Goal: Find specific page/section: Find specific page/section

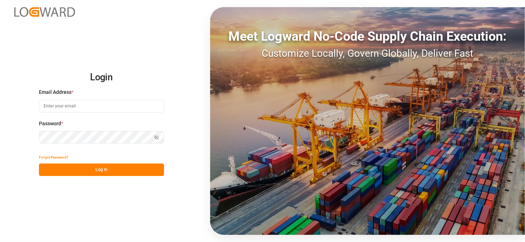
type input "[EMAIL_ADDRESS][DOMAIN_NAME]"
click at [94, 170] on button "Log In" at bounding box center [101, 170] width 125 height 13
type input "[EMAIL_ADDRESS][DOMAIN_NAME]"
click at [101, 169] on button "Log In" at bounding box center [101, 170] width 125 height 13
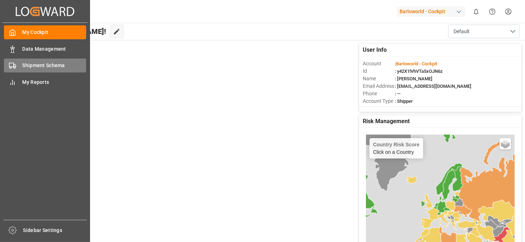
click at [15, 67] on circle at bounding box center [14, 67] width 1 height 1
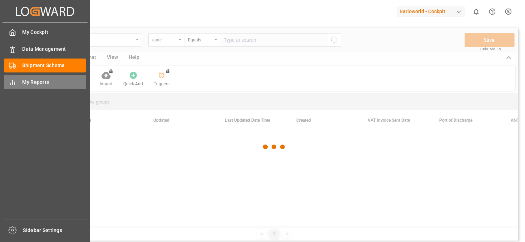
click at [36, 82] on span "My Reports" at bounding box center [55, 83] width 64 height 8
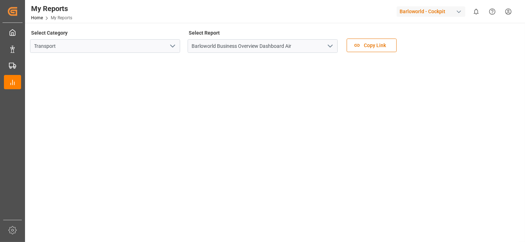
click at [333, 47] on icon "open menu" at bounding box center [330, 46] width 9 height 9
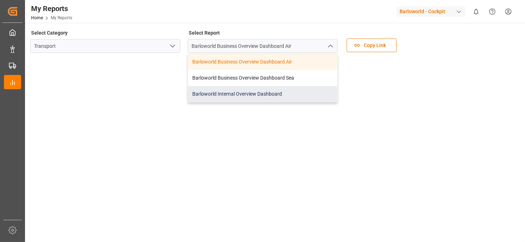
click at [240, 95] on div "Barloworld Internal Overview Dashboard" at bounding box center [262, 94] width 149 height 16
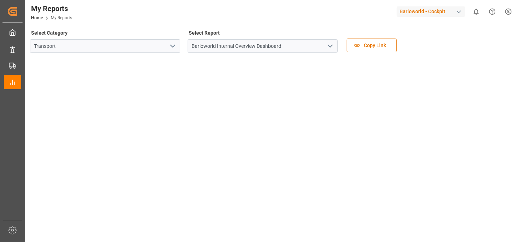
click at [331, 46] on polyline "open menu" at bounding box center [330, 46] width 4 height 2
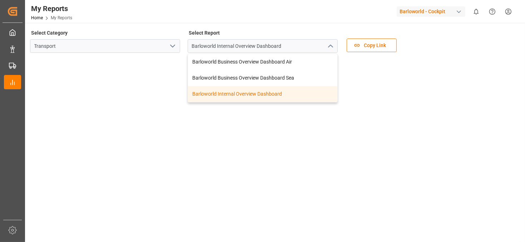
click at [331, 46] on polyline "close menu" at bounding box center [330, 46] width 4 height 2
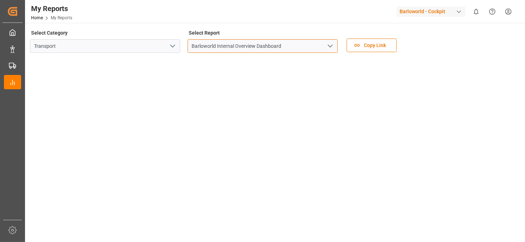
click at [322, 45] on input "Barloworld Internal Overview Dashboard" at bounding box center [263, 46] width 150 height 14
click at [329, 46] on polyline "open menu" at bounding box center [330, 46] width 4 height 2
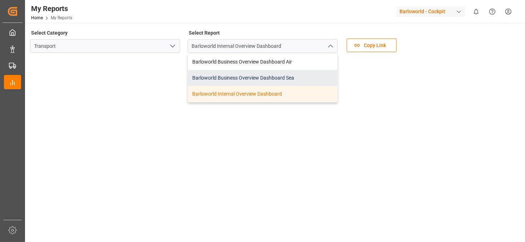
click at [246, 77] on div "Barloworld Business Overview Dashboard Sea" at bounding box center [262, 78] width 149 height 16
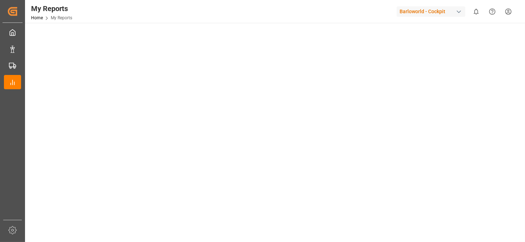
scroll to position [33, 0]
drag, startPoint x: 329, startPoint y: 16, endPoint x: 272, endPoint y: 16, distance: 56.5
click at [329, 16] on div "My Reports Home My Reports Barloworld - Cockpit 0 Notifications Only show unrea…" at bounding box center [272, 11] width 505 height 23
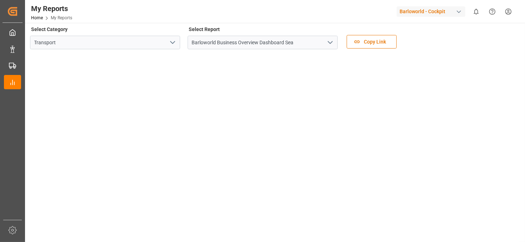
scroll to position [0, 0]
